Goal: Task Accomplishment & Management: Use online tool/utility

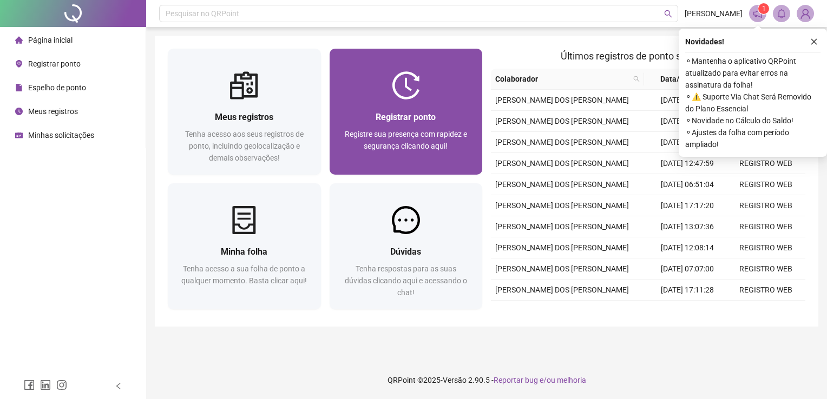
click at [346, 79] on div at bounding box center [406, 85] width 153 height 28
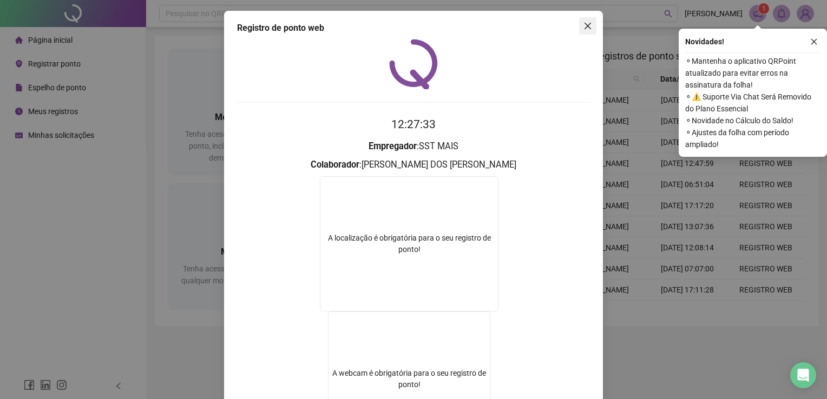
click at [584, 34] on button "Close" at bounding box center [587, 25] width 17 height 17
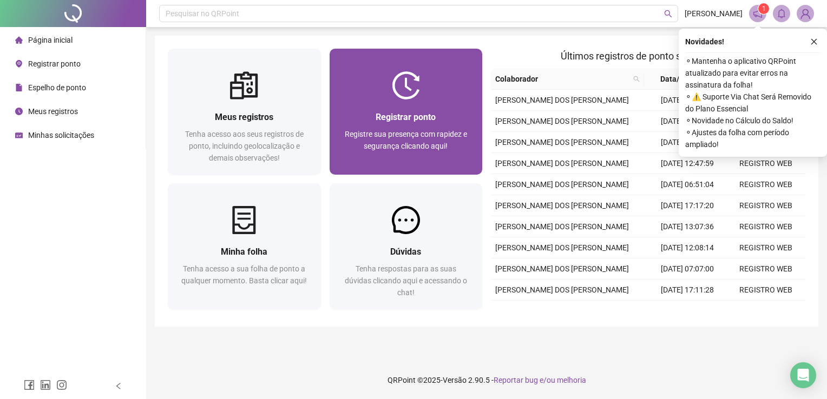
click at [429, 82] on div at bounding box center [406, 85] width 153 height 28
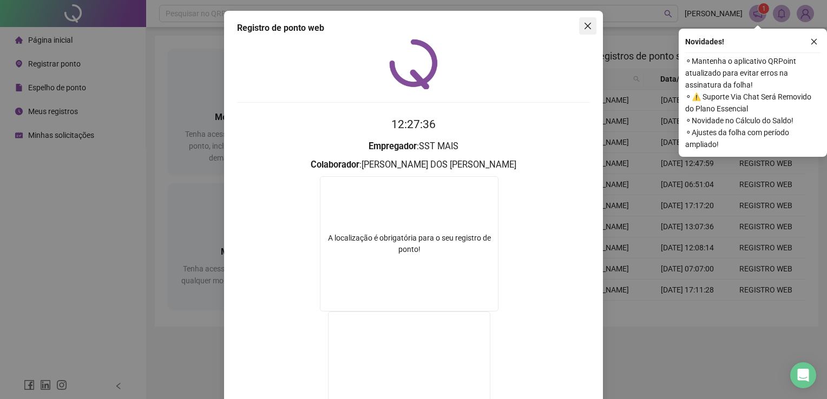
click at [583, 24] on icon "close" at bounding box center [587, 26] width 9 height 9
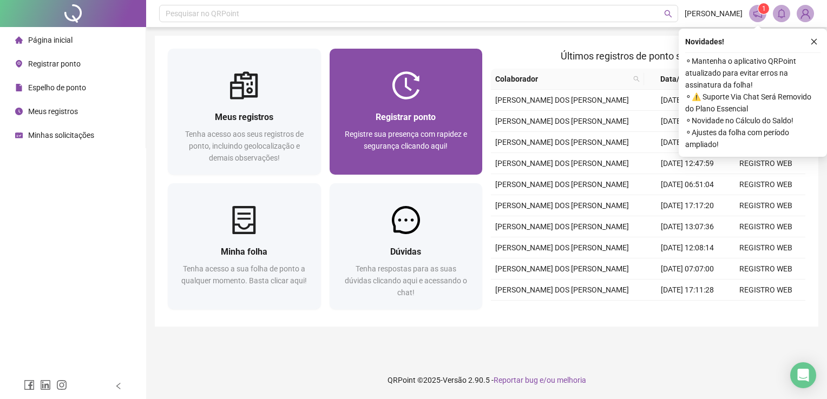
click at [442, 96] on div at bounding box center [406, 85] width 153 height 28
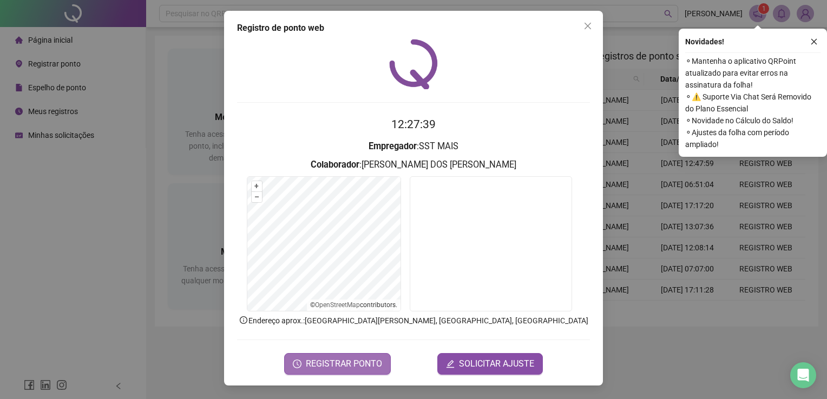
click at [367, 364] on span "REGISTRAR PONTO" at bounding box center [344, 364] width 76 height 13
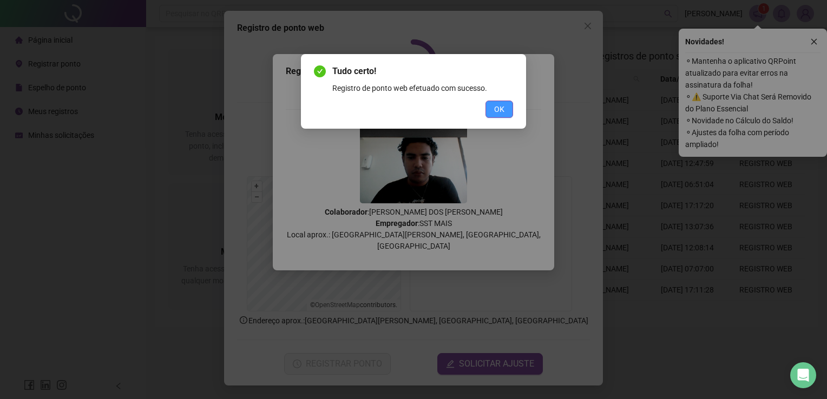
click at [498, 108] on span "OK" at bounding box center [499, 109] width 10 height 12
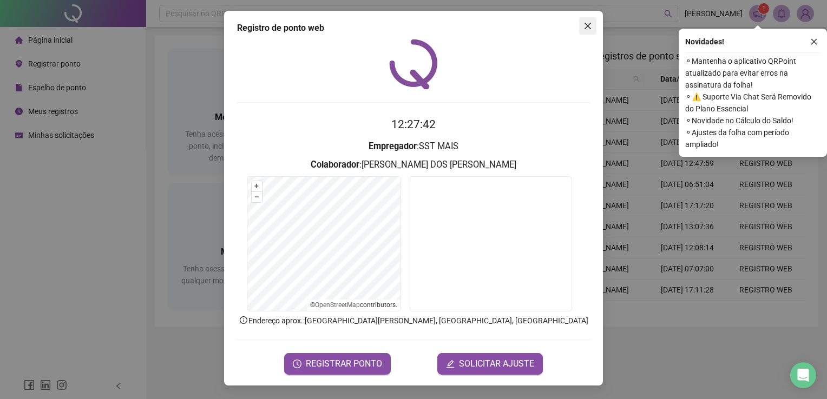
click at [589, 27] on icon "close" at bounding box center [587, 26] width 6 height 6
